Goal: Task Accomplishment & Management: Use online tool/utility

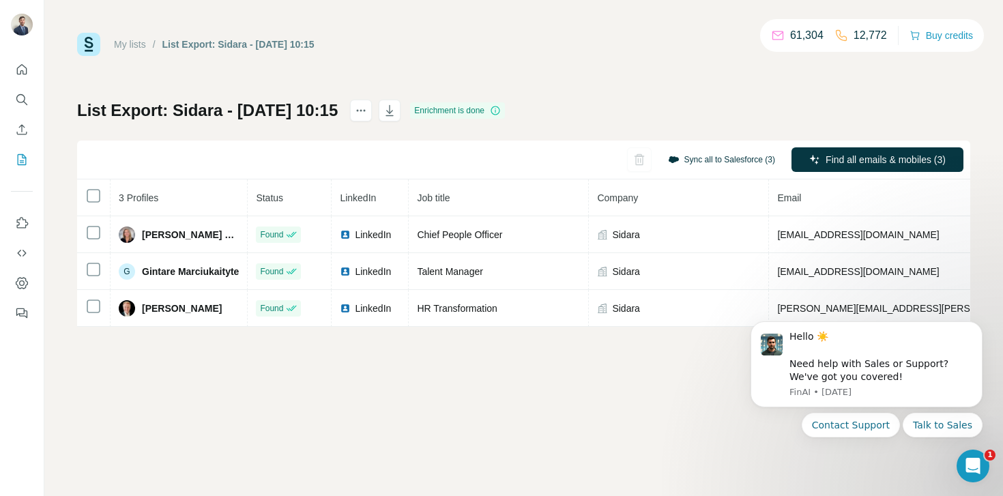
click at [717, 158] on button "Sync all to Salesforce (3)" at bounding box center [722, 159] width 126 height 20
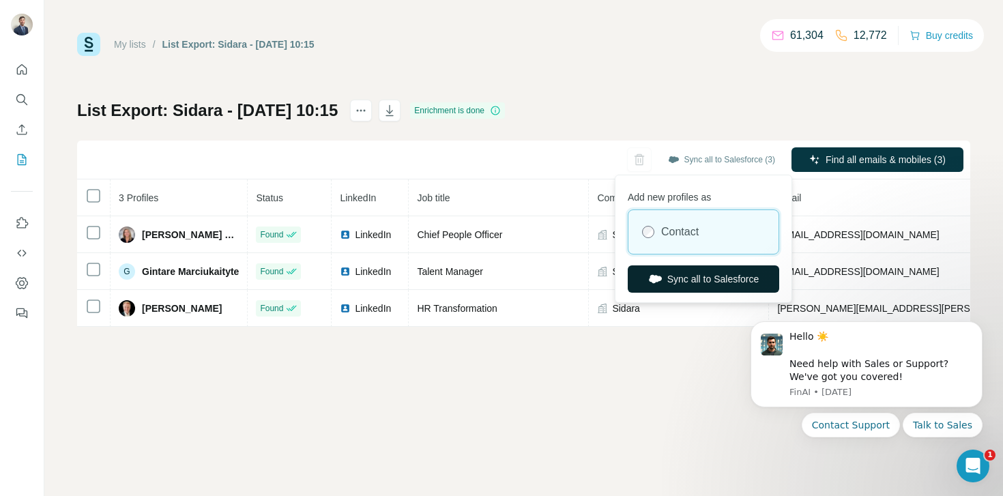
click at [685, 276] on button "Sync all to Salesforce" at bounding box center [704, 279] width 152 height 27
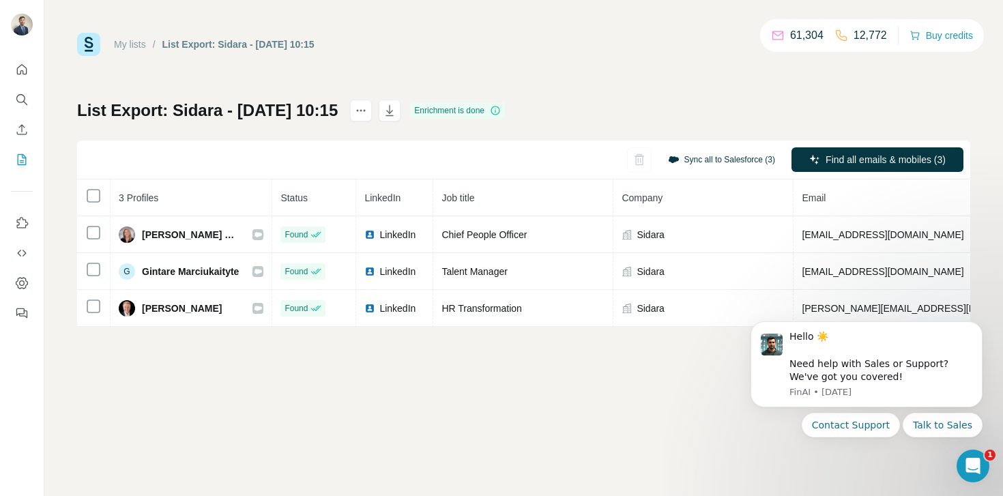
click at [711, 163] on button "Sync all to Salesforce (3)" at bounding box center [722, 159] width 126 height 20
click at [700, 100] on div "List Export: Sidara - 07/10/2025 10:15 Enrichment is done Sync all to Salesforc…" at bounding box center [524, 213] width 894 height 227
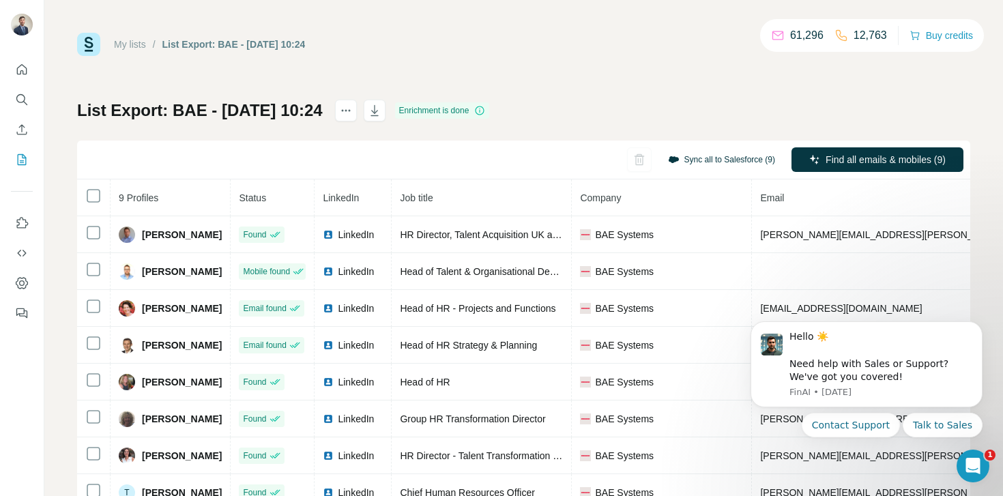
click at [734, 160] on button "Sync all to Salesforce (9)" at bounding box center [722, 159] width 126 height 20
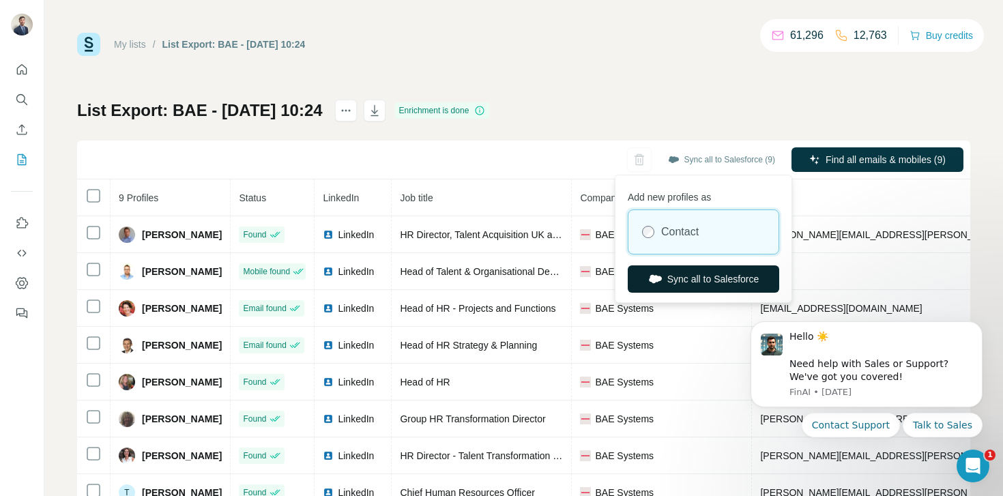
click at [688, 280] on button "Sync all to Salesforce" at bounding box center [704, 279] width 152 height 27
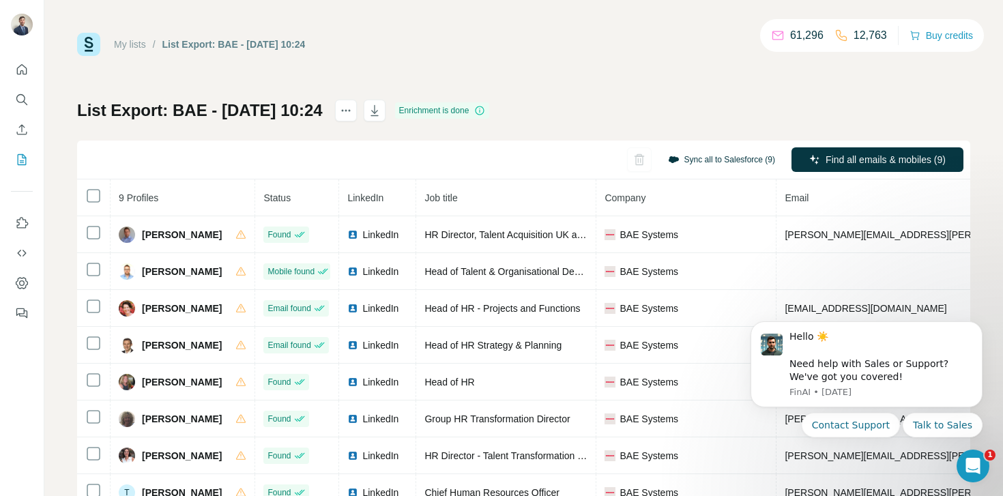
click at [712, 162] on button "Sync all to Salesforce (9)" at bounding box center [722, 159] width 126 height 20
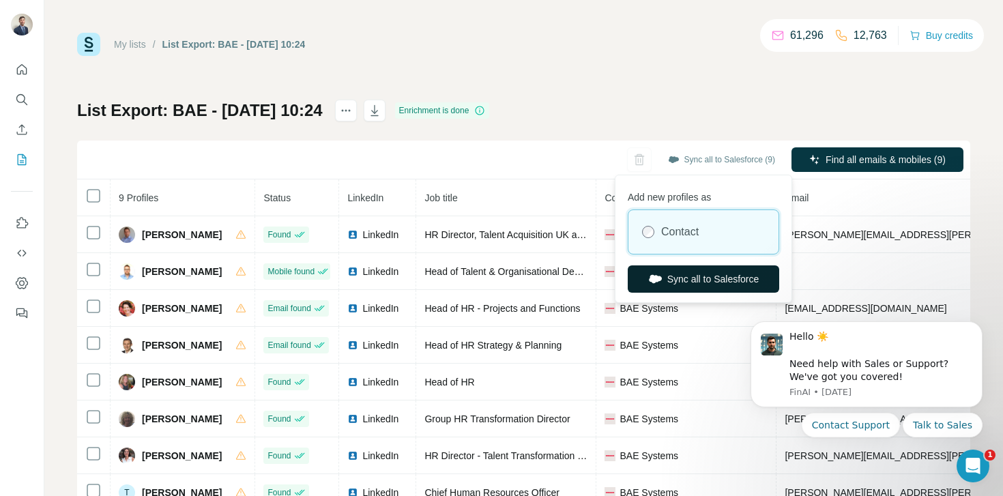
click at [702, 283] on button "Sync all to Salesforce" at bounding box center [704, 279] width 152 height 27
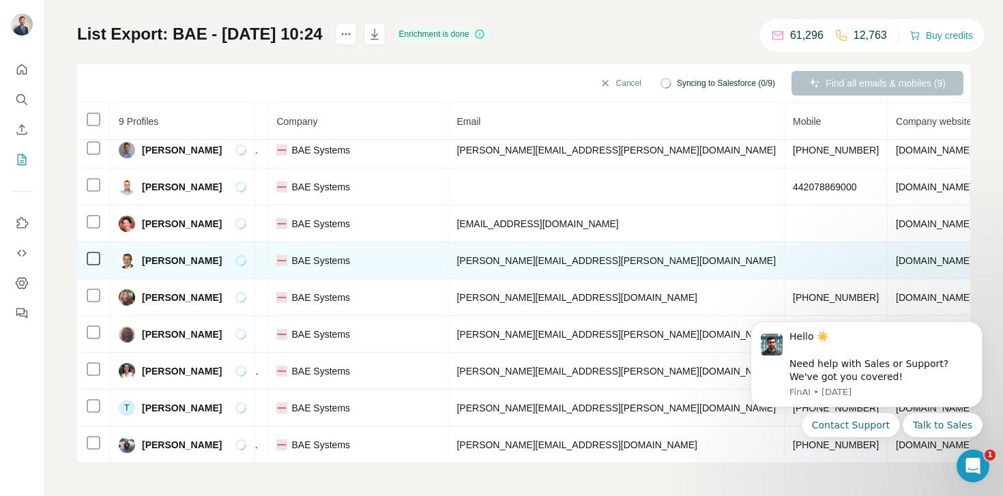
scroll to position [8, 355]
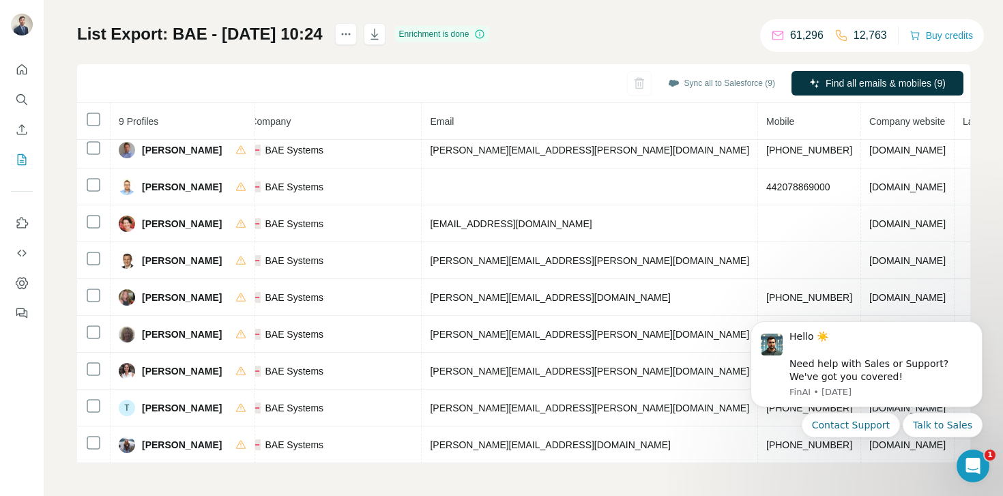
click at [229, 463] on td "Tracey Shimmen" at bounding box center [183, 445] width 145 height 37
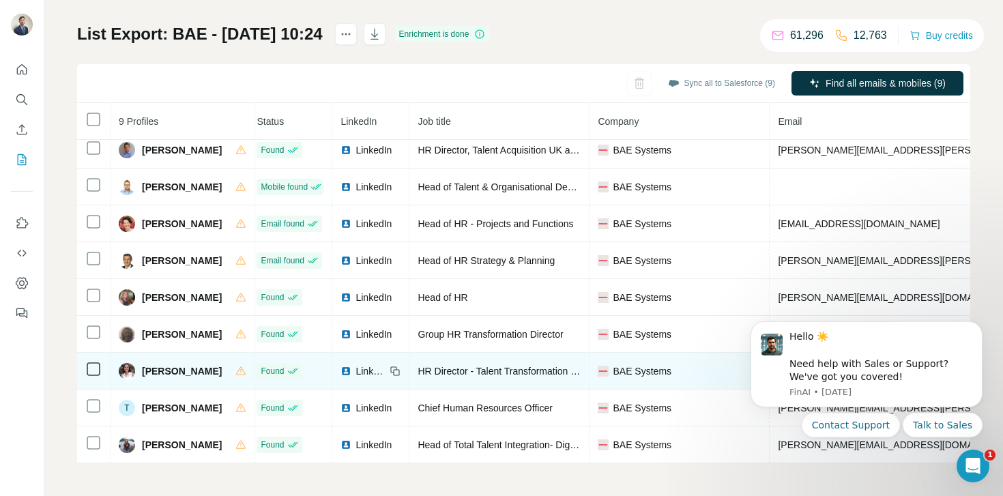
scroll to position [8, 0]
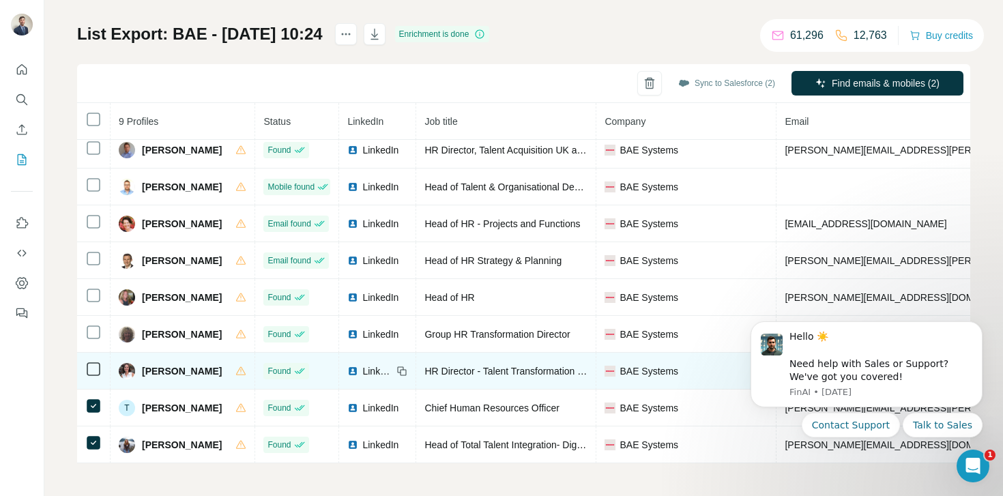
click at [92, 360] on td at bounding box center [93, 371] width 33 height 37
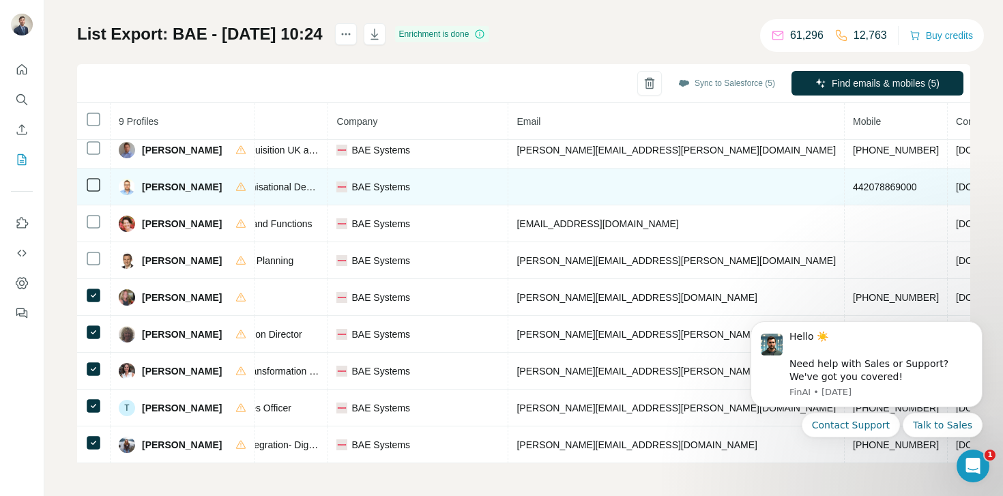
scroll to position [0, 268]
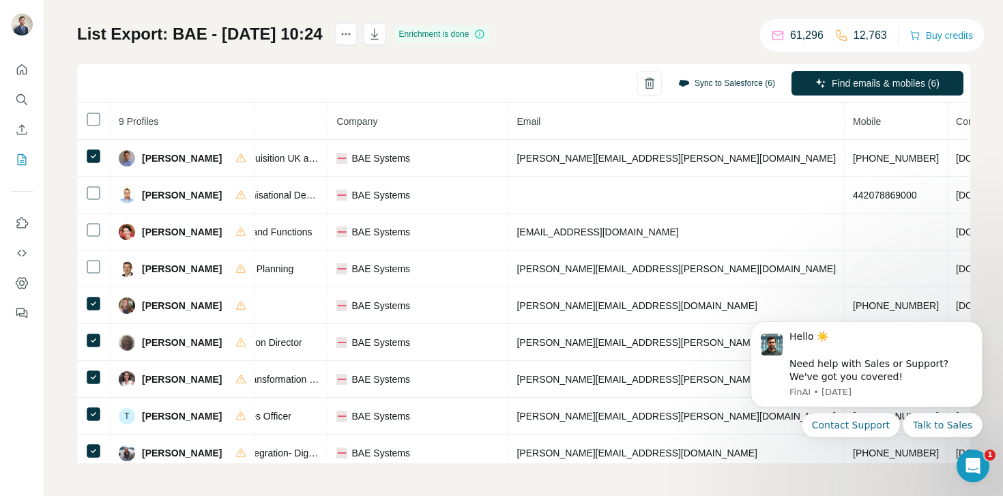
click at [725, 87] on button "Sync to Salesforce (6)" at bounding box center [727, 83] width 116 height 20
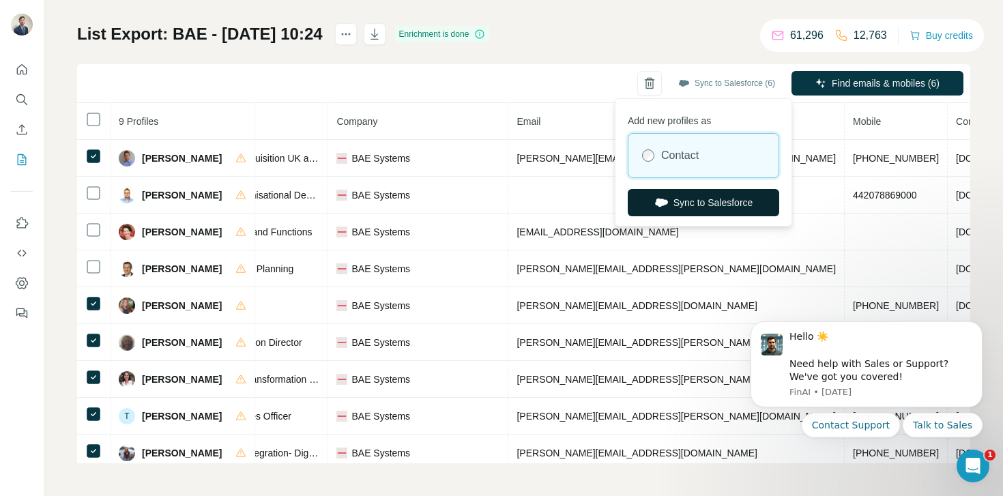
click at [704, 202] on button "Sync to Salesforce" at bounding box center [704, 202] width 152 height 27
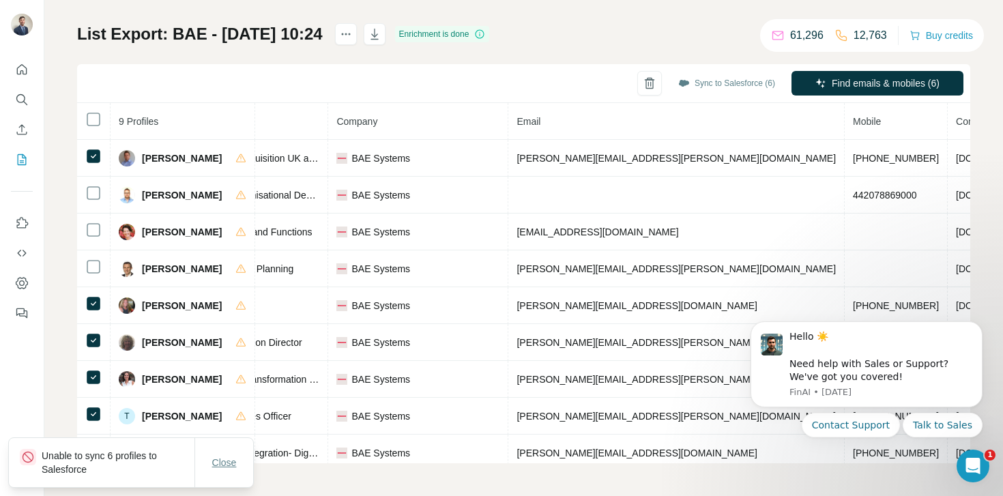
click at [223, 453] on button "Close" at bounding box center [225, 463] width 44 height 25
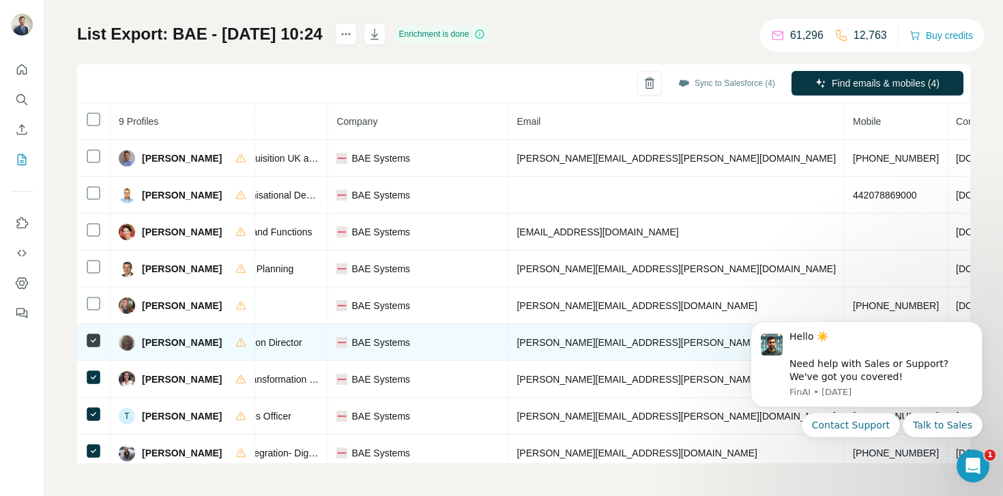
click at [93, 353] on td at bounding box center [93, 342] width 33 height 37
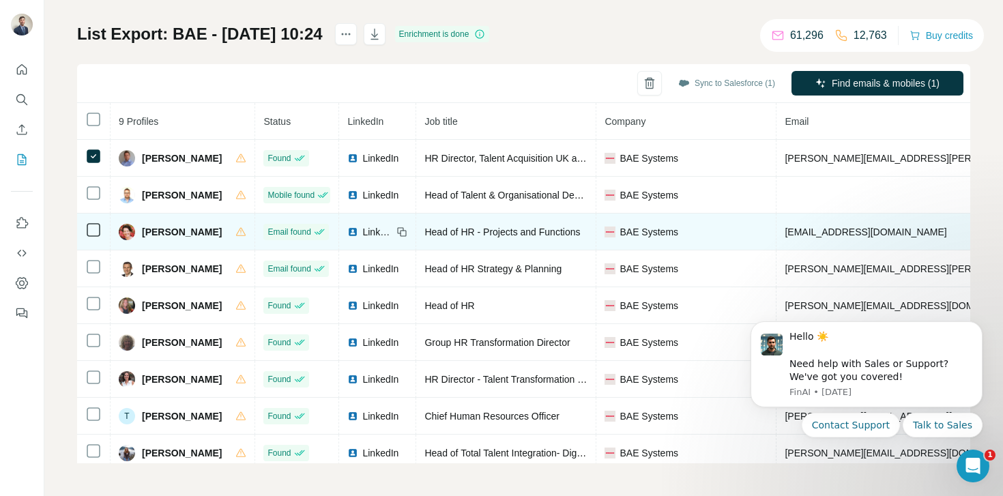
scroll to position [8, 0]
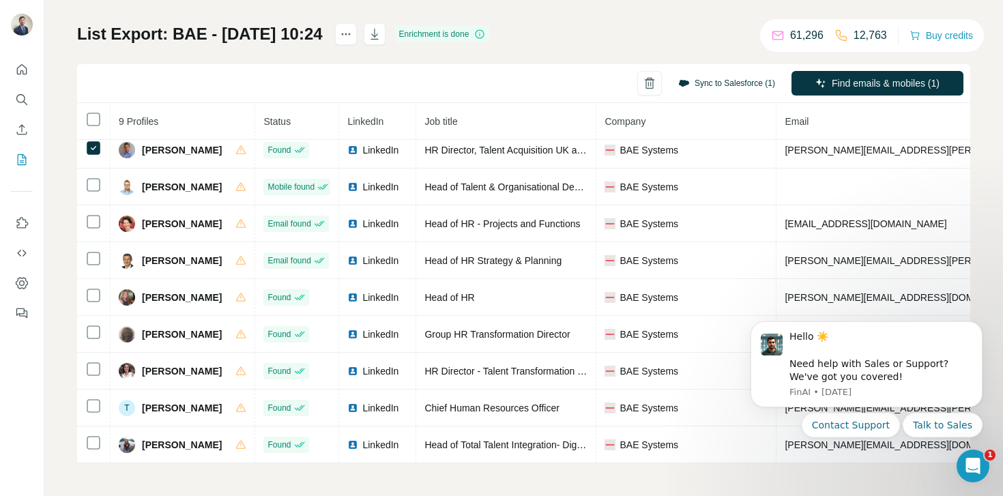
click at [747, 84] on button "Sync to Salesforce (1)" at bounding box center [727, 83] width 116 height 20
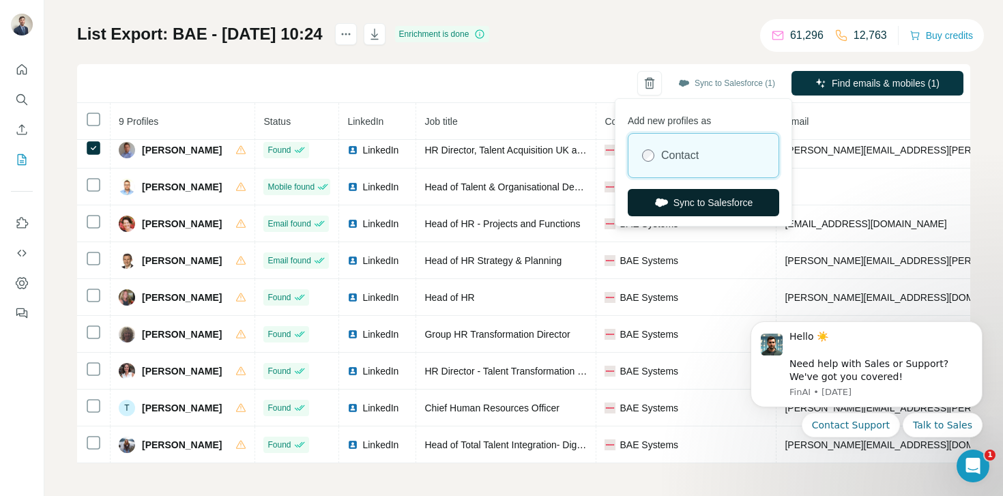
click at [685, 203] on button "Sync to Salesforce" at bounding box center [704, 202] width 152 height 27
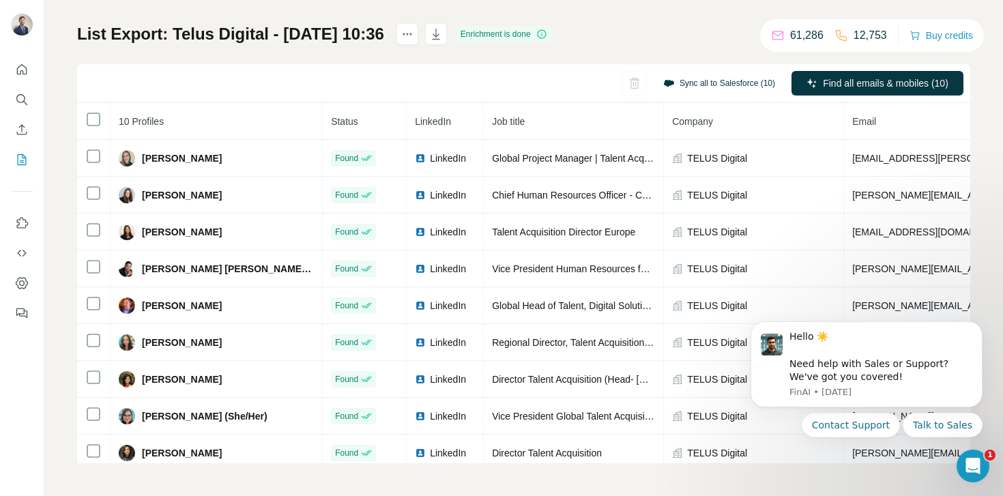
click at [733, 85] on button "Sync all to Salesforce (10)" at bounding box center [719, 83] width 131 height 20
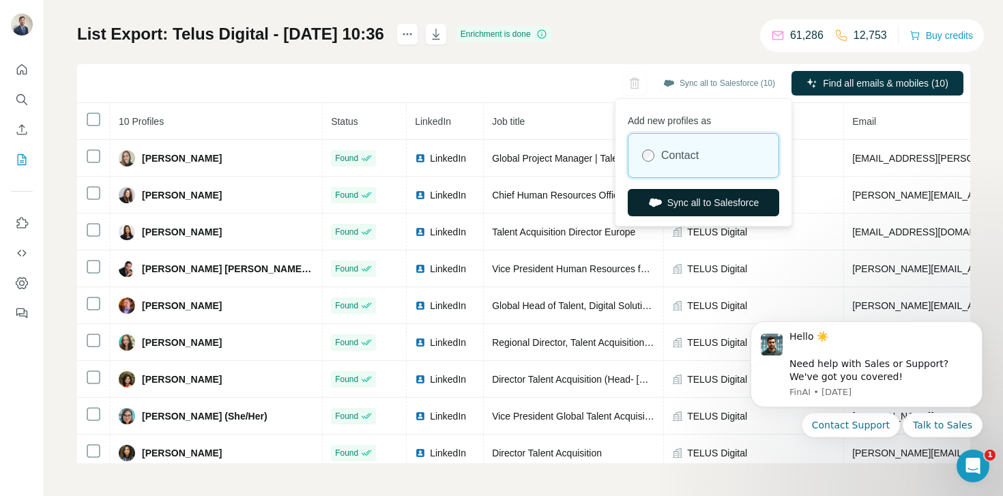
click at [685, 210] on button "Sync all to Salesforce" at bounding box center [704, 202] width 152 height 27
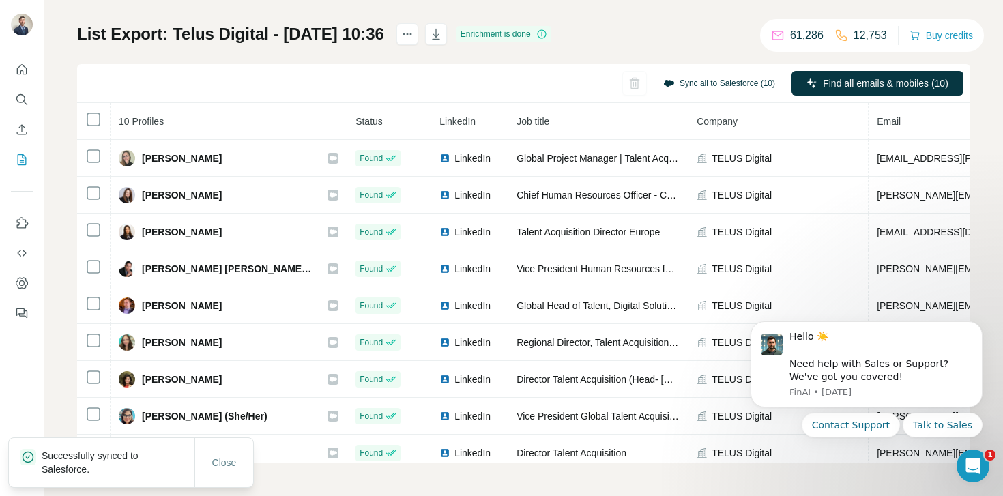
click at [700, 79] on button "Sync all to Salesforce (10)" at bounding box center [719, 83] width 131 height 20
click at [685, 50] on div "List Export: Telus Digital - 07/10/2025 10:36 Enrichment is done Sync all to Sa…" at bounding box center [524, 243] width 894 height 440
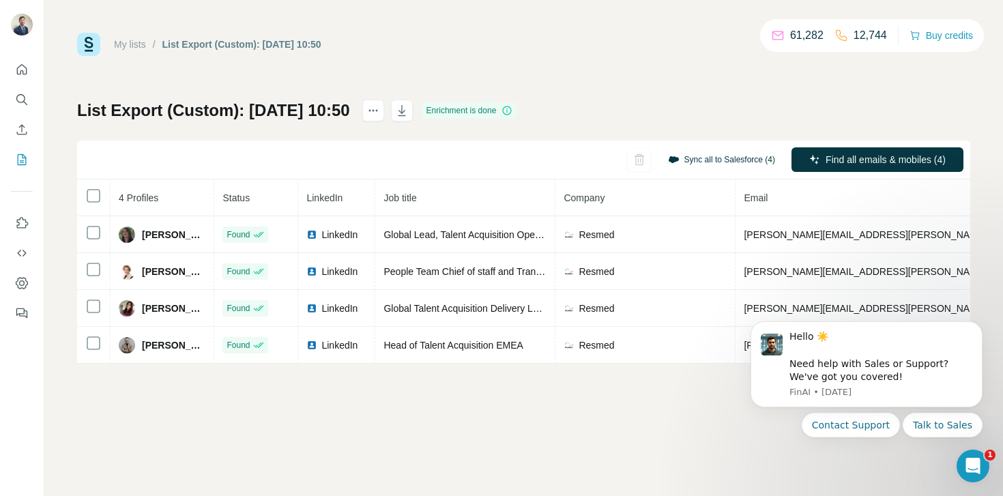
click at [694, 156] on button "Sync all to Salesforce (4)" at bounding box center [722, 159] width 126 height 20
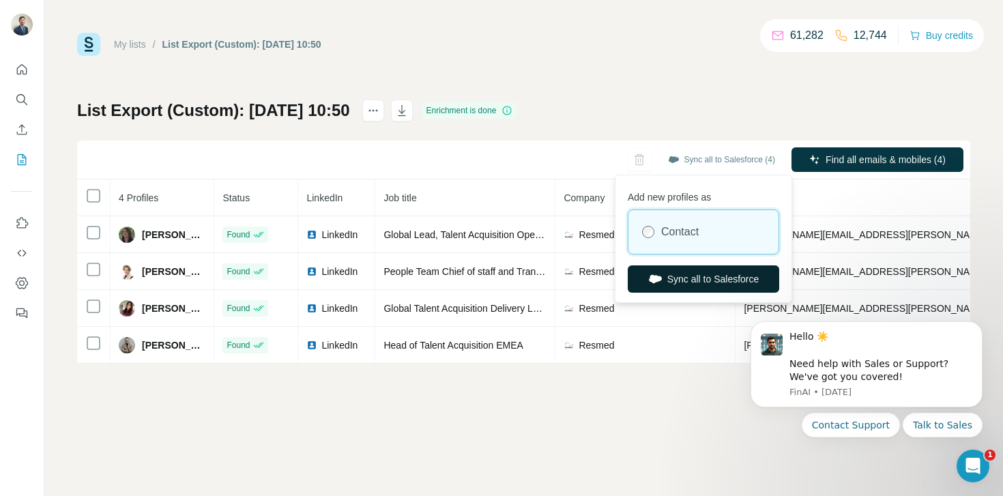
click at [690, 283] on button "Sync all to Salesforce" at bounding box center [704, 279] width 152 height 27
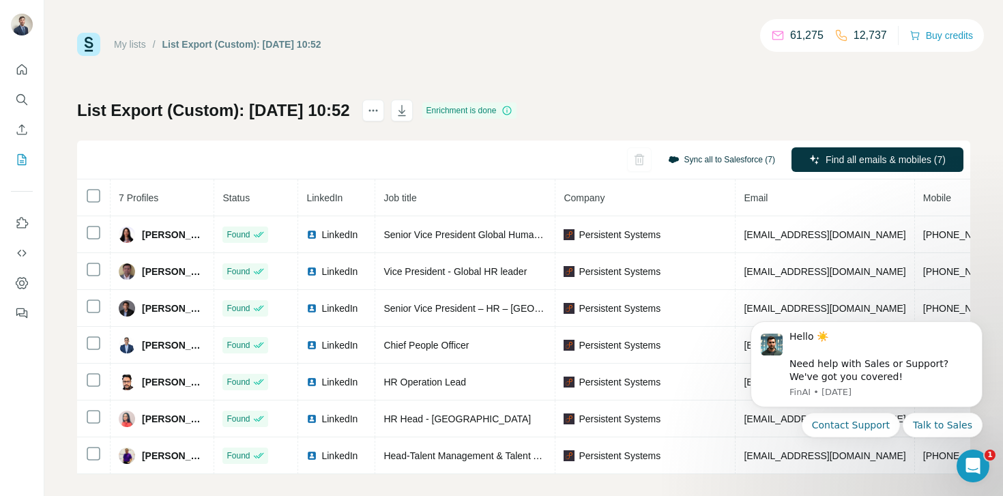
click at [752, 160] on button "Sync all to Salesforce (7)" at bounding box center [722, 159] width 126 height 20
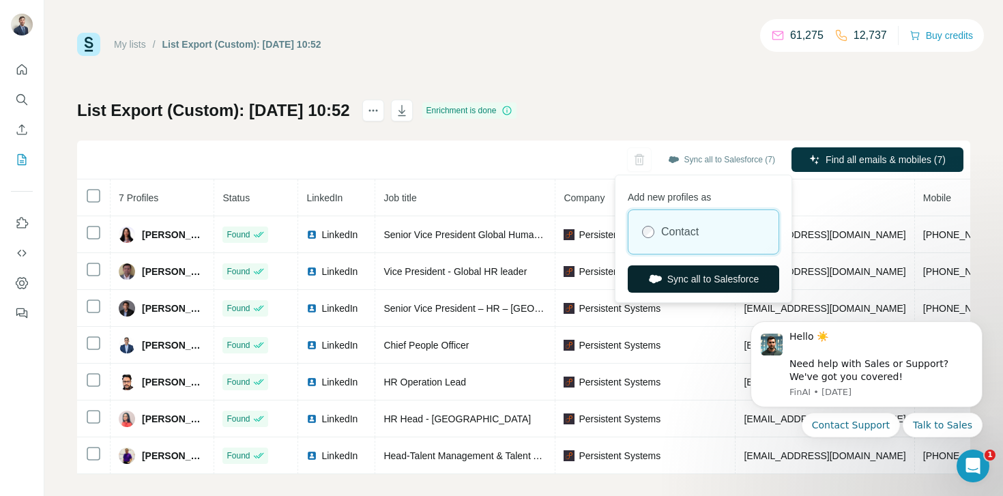
click at [680, 279] on button "Sync all to Salesforce" at bounding box center [704, 279] width 152 height 27
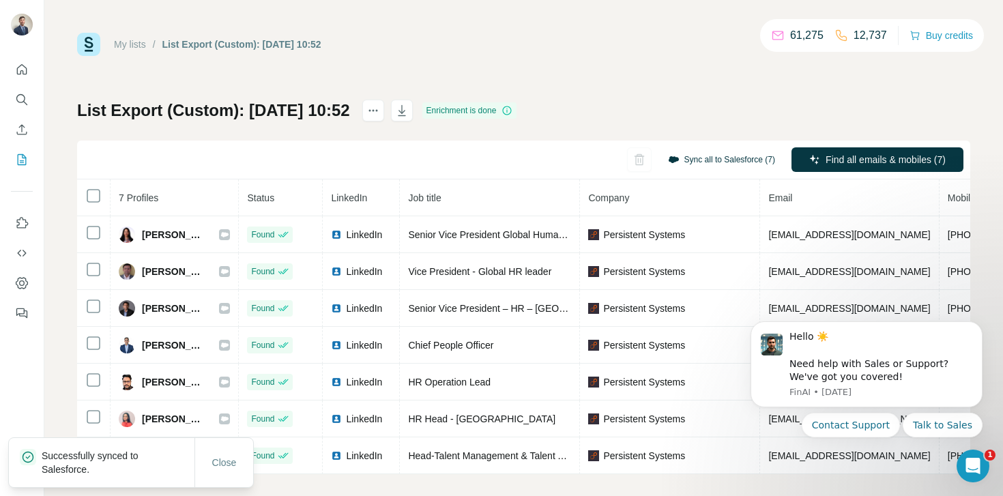
click at [699, 160] on button "Sync all to Salesforce (7)" at bounding box center [722, 159] width 126 height 20
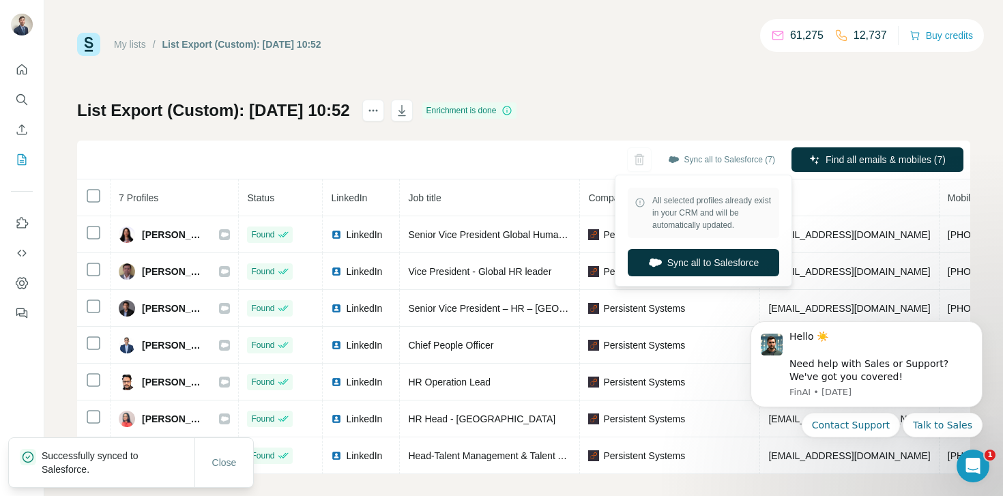
click at [718, 100] on div "List Export (Custom): [DATE] 10:52 Enrichment is done Sync all to Salesforce (7…" at bounding box center [524, 287] width 894 height 375
